Goal: Find contact information: Find contact information

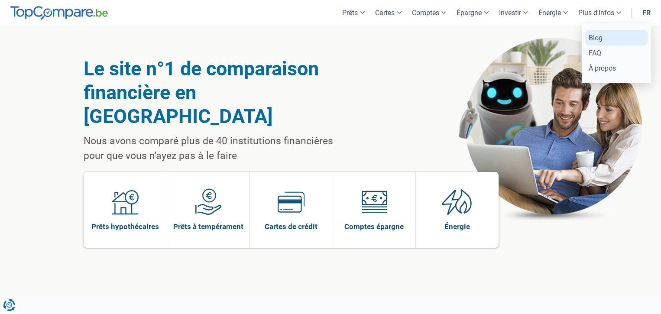
click at [593, 38] on link "Blog" at bounding box center [616, 37] width 62 height 15
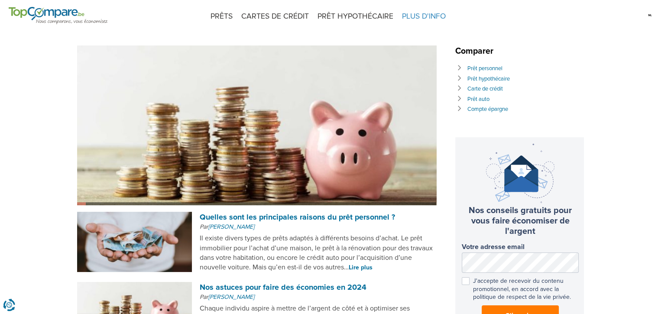
click at [418, 13] on span "PLUS D'INFO" at bounding box center [423, 16] width 52 height 32
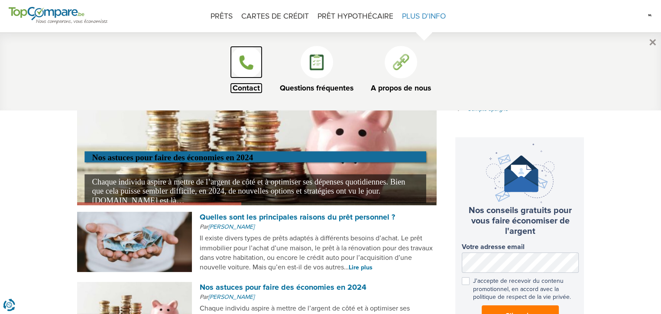
click at [248, 57] on img at bounding box center [246, 62] width 17 height 17
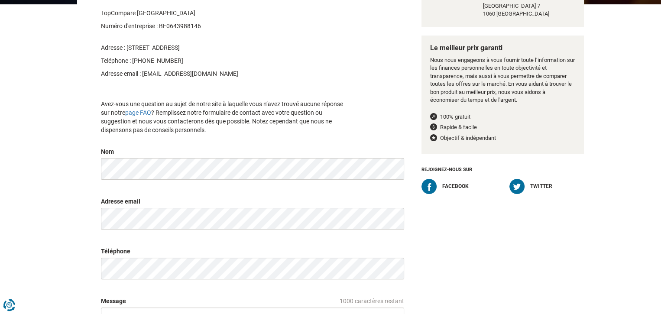
scroll to position [87, 0]
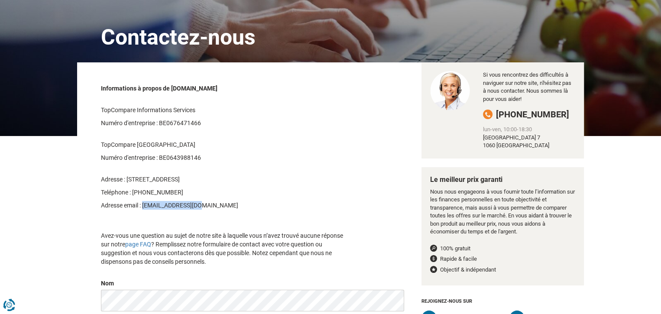
drag, startPoint x: 207, startPoint y: 205, endPoint x: 144, endPoint y: 203, distance: 63.2
click at [144, 203] on p "Adresse email : info@topcompare.be" at bounding box center [226, 205] width 250 height 9
drag, startPoint x: 144, startPoint y: 203, endPoint x: 155, endPoint y: 203, distance: 10.9
copy p "info@topcompare.be"
